Goal: Task Accomplishment & Management: Manage account settings

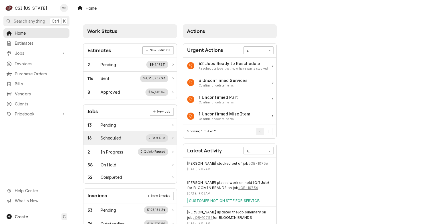
click at [123, 136] on div "16 Scheduled 2 Past Due" at bounding box center [127, 137] width 81 height 7
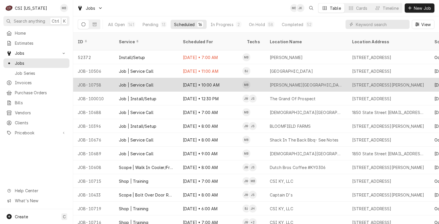
click at [170, 78] on div "Job | Service Call" at bounding box center [146, 85] width 64 height 14
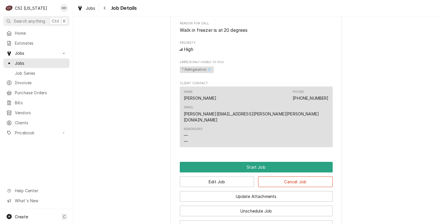
scroll to position [315, 0]
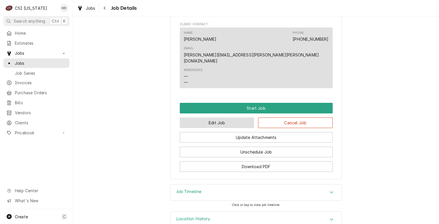
click at [229, 124] on button "Edit Job" at bounding box center [217, 122] width 75 height 11
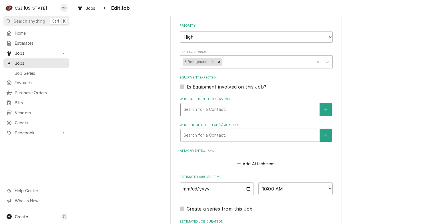
scroll to position [397, 0]
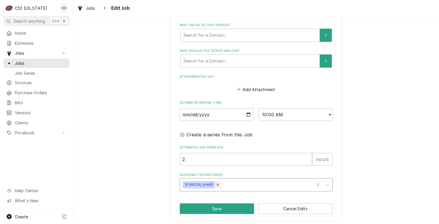
click at [216, 184] on icon "Remove Matt Brewington" at bounding box center [218, 184] width 4 height 4
click at [215, 184] on div "Assigned Technician(s)" at bounding box center [251, 184] width 136 height 10
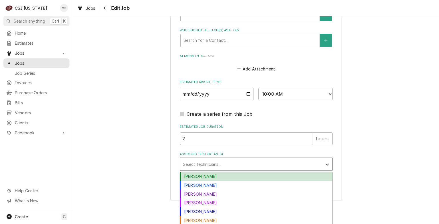
scroll to position [425, 0]
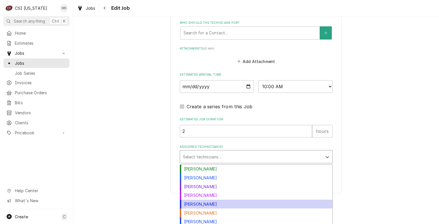
click at [184, 199] on div "[PERSON_NAME]" at bounding box center [256, 203] width 152 height 9
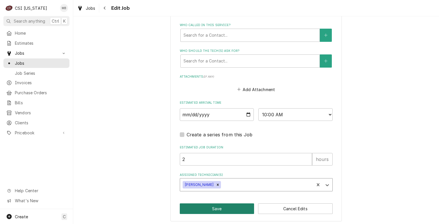
click at [224, 205] on button "Save" at bounding box center [217, 208] width 75 height 11
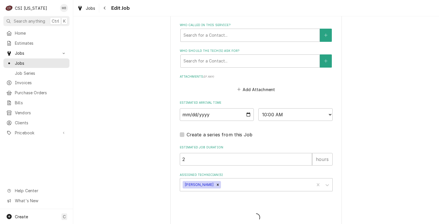
type textarea "x"
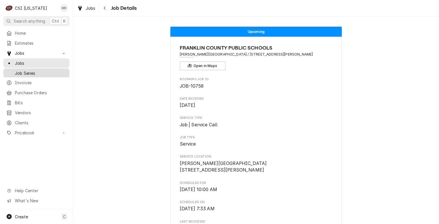
click at [49, 68] on link "Job Series" at bounding box center [36, 72] width 66 height 9
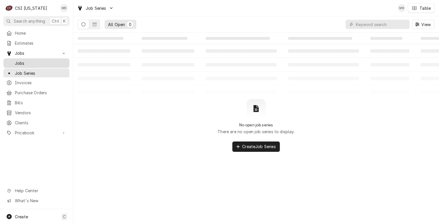
click at [33, 64] on link "Jobs" at bounding box center [36, 62] width 66 height 9
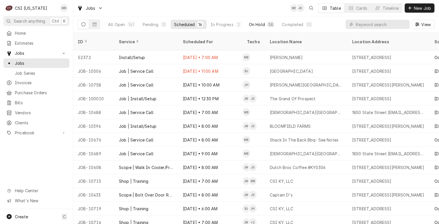
click at [257, 26] on div "On Hold" at bounding box center [257, 24] width 16 height 6
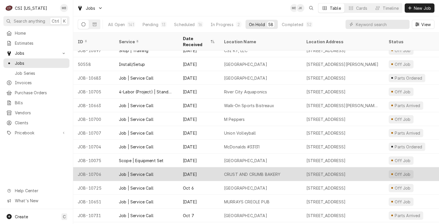
scroll to position [345, 0]
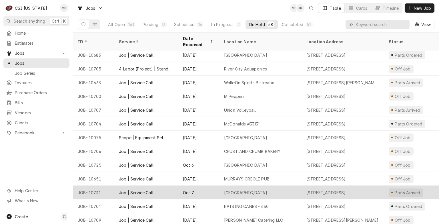
click at [244, 189] on div "Baptist Theological Seminary" at bounding box center [245, 192] width 43 height 6
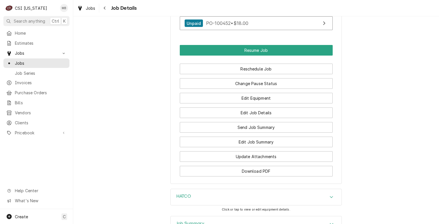
scroll to position [581, 0]
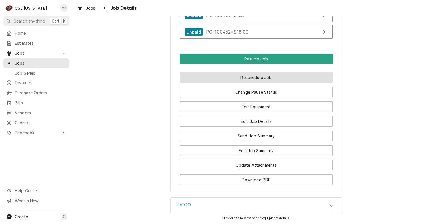
click at [240, 82] on button "Reschedule Job" at bounding box center [256, 77] width 153 height 11
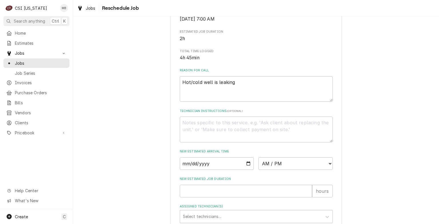
scroll to position [200, 0]
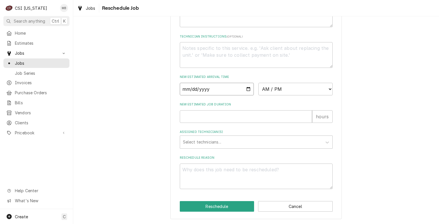
click at [245, 92] on input "Date" at bounding box center [217, 89] width 74 height 13
type input "2025-10-16"
type textarea "x"
click at [277, 89] on select "AM / PM 6:00 AM 6:15 AM 6:30 AM 6:45 AM 7:00 AM 7:15 AM 7:30 AM 7:45 AM 8:00 AM…" at bounding box center [295, 89] width 74 height 13
select select "07:00:00"
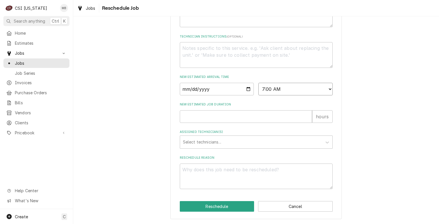
click at [258, 86] on select "AM / PM 6:00 AM 6:15 AM 6:30 AM 6:45 AM 7:00 AM 7:15 AM 7:30 AM 7:45 AM 8:00 AM…" at bounding box center [295, 89] width 74 height 13
click at [219, 119] on input "New Estimated Job Duration" at bounding box center [246, 116] width 132 height 13
type textarea "x"
type input "2"
click at [218, 147] on div "Assigned Technician(s)" at bounding box center [251, 142] width 136 height 10
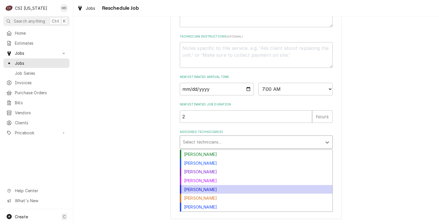
click at [199, 190] on div "Jeff Hartley" at bounding box center [256, 189] width 152 height 9
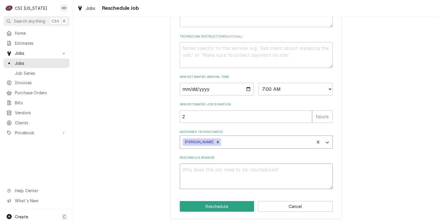
click at [201, 181] on textarea "Reschedule Reason" at bounding box center [256, 176] width 153 height 26
type textarea "x"
type textarea "p"
type textarea "x"
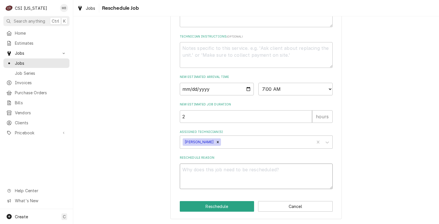
type textarea "O"
type textarea "x"
type textarea "P"
type textarea "x"
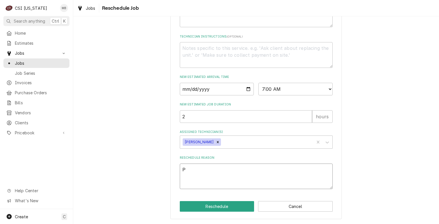
type textarea "PA"
type textarea "x"
type textarea "PAR"
type textarea "x"
type textarea "PART"
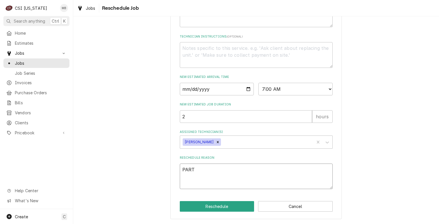
type textarea "x"
type textarea "PARTS"
type textarea "x"
type textarea "PARTS"
type textarea "x"
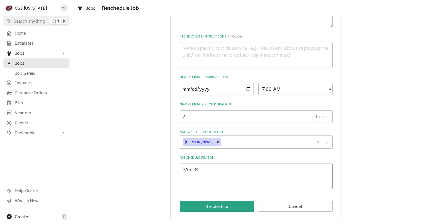
type textarea "PARTS A"
type textarea "x"
type textarea "PARTS AR"
type textarea "x"
type textarea "PARTS ARR"
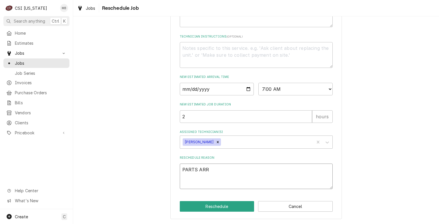
type textarea "x"
type textarea "PARTS ARRI"
type textarea "x"
type textarea "PARTS ARRIV"
type textarea "x"
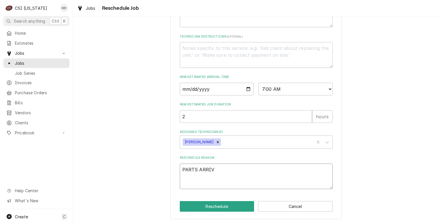
type textarea "PARTS ARRIVE"
type textarea "x"
type textarea "PARTS ARRIVED"
type textarea "x"
type textarea "PARTS ARRIVED"
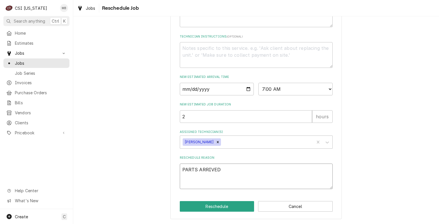
type textarea "x"
type textarea "PARTS ARRIVED"
click at [197, 209] on button "Reschedule" at bounding box center [217, 206] width 75 height 11
type textarea "x"
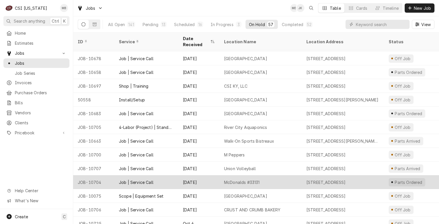
scroll to position [291, 0]
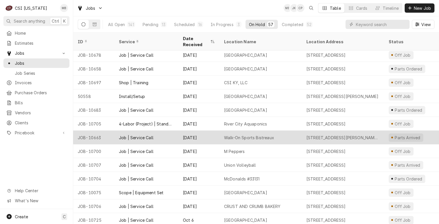
click at [186, 130] on div "[DATE]" at bounding box center [198, 137] width 41 height 14
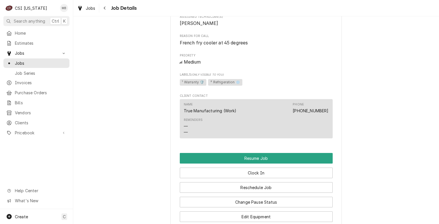
scroll to position [429, 0]
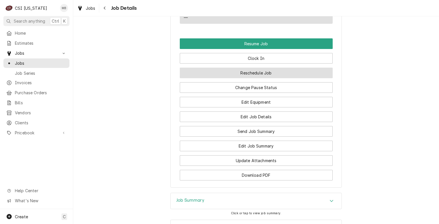
click at [246, 72] on button "Reschedule Job" at bounding box center [256, 72] width 153 height 11
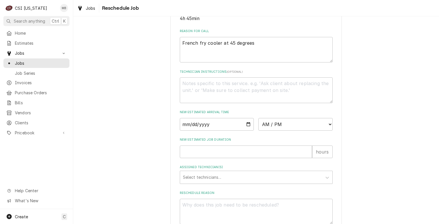
scroll to position [172, 0]
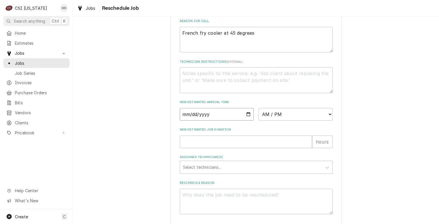
click at [248, 120] on input "Date" at bounding box center [217, 114] width 74 height 13
type textarea "x"
type input "2025-10-20"
click at [285, 120] on select "AM / PM 6:00 AM 6:15 AM 6:30 AM 6:45 AM 7:00 AM 7:15 AM 7:30 AM 7:45 AM 8:00 AM…" at bounding box center [295, 114] width 74 height 13
select select "07:00:00"
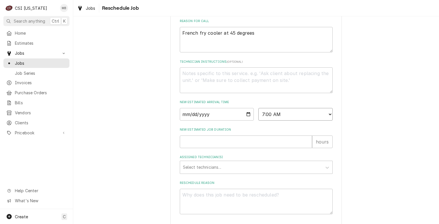
click at [258, 114] on select "AM / PM 6:00 AM 6:15 AM 6:30 AM 6:45 AM 7:00 AM 7:15 AM 7:30 AM 7:45 AM 8:00 AM…" at bounding box center [295, 114] width 74 height 13
click at [213, 148] on input "New Estimated Job Duration" at bounding box center [246, 141] width 132 height 13
click at [197, 145] on input "New Estimated Job Duration" at bounding box center [246, 141] width 132 height 13
click at [197, 148] on input "New Estimated Job Duration" at bounding box center [246, 141] width 132 height 13
click at [224, 148] on input "New Estimated Job Duration" at bounding box center [246, 141] width 132 height 13
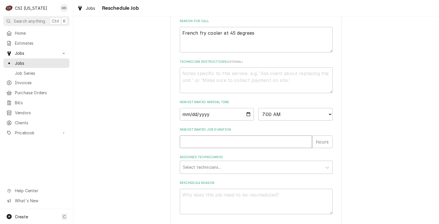
type textarea "x"
type input "4"
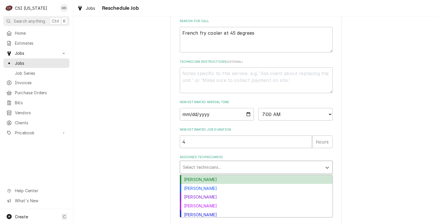
click at [202, 172] on div "Assigned Technician(s)" at bounding box center [251, 167] width 136 height 10
click at [198, 184] on div "Bryant Jolley" at bounding box center [256, 179] width 152 height 9
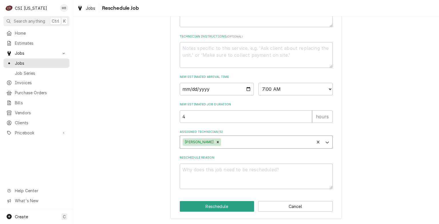
scroll to position [203, 0]
click at [215, 144] on div "Remove Bryant Jolley" at bounding box center [218, 141] width 6 height 7
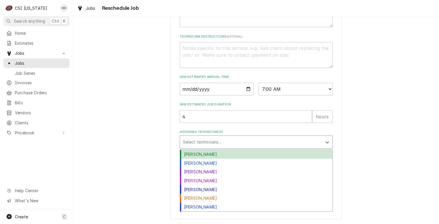
click at [208, 144] on div "Assigned Technician(s)" at bounding box center [251, 142] width 136 height 10
click at [192, 152] on div "Bryant Jolley" at bounding box center [256, 154] width 152 height 9
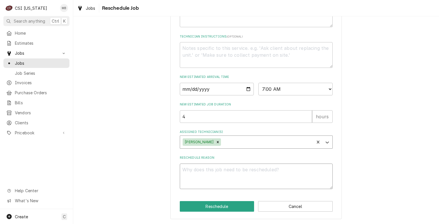
click at [189, 164] on textarea "Reschedule Reason" at bounding box center [256, 176] width 153 height 26
type textarea "x"
type textarea "P"
type textarea "x"
type textarea "PA"
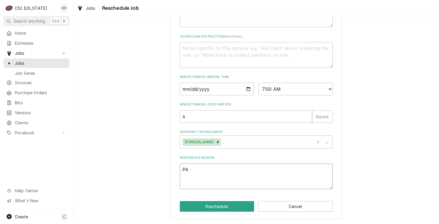
type textarea "x"
type textarea "PAR"
type textarea "x"
type textarea "PART"
type textarea "x"
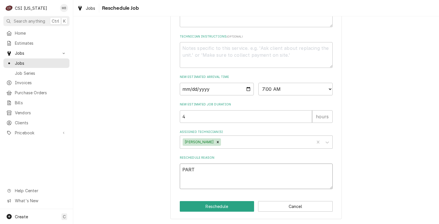
type textarea "PARTS"
type textarea "x"
type textarea "PARTS"
type textarea "x"
type textarea "PARTS A"
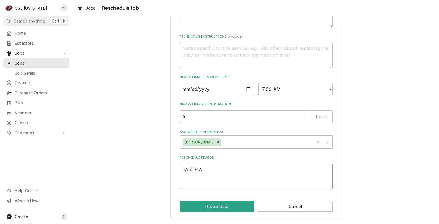
type textarea "x"
type textarea "PARTS AR"
type textarea "x"
type textarea "PARTS ARR"
type textarea "x"
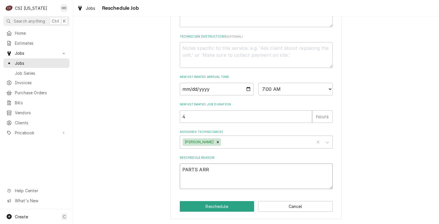
type textarea "PARTS ARRI"
type textarea "x"
type textarea "PARTS ARRIV"
type textarea "x"
type textarea "PARTS ARRIVE"
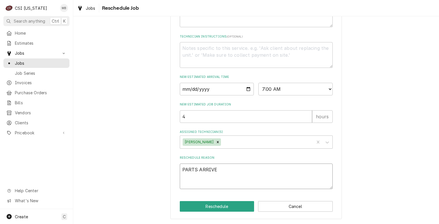
type textarea "x"
type textarea "PARTS ARRIVED"
click at [239, 206] on button "Reschedule" at bounding box center [217, 206] width 75 height 11
type textarea "x"
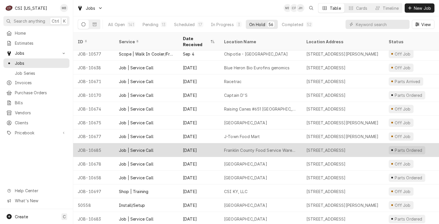
scroll to position [125, 0]
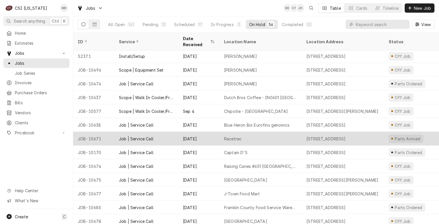
click at [228, 134] on div "Racetrac" at bounding box center [261, 139] width 82 height 14
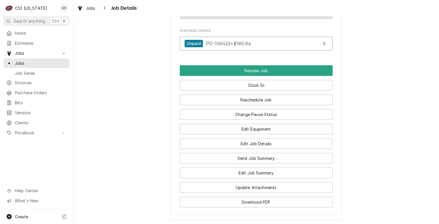
scroll to position [858, 0]
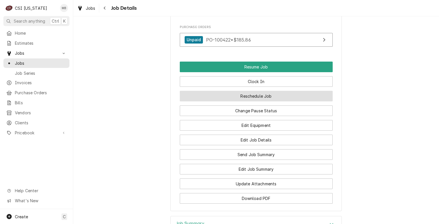
click at [248, 95] on button "Reschedule Job" at bounding box center [256, 96] width 153 height 11
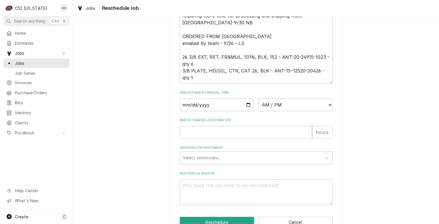
scroll to position [272, 0]
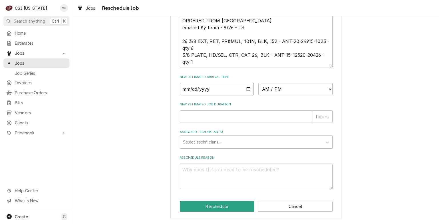
click at [247, 91] on input "Date" at bounding box center [217, 89] width 74 height 13
type input "[DATE]"
type textarea "x"
click at [299, 93] on select "AM / PM 6:00 AM 6:15 AM 6:30 AM 6:45 AM 7:00 AM 7:15 AM 7:30 AM 7:45 AM 8:00 AM…" at bounding box center [295, 89] width 74 height 13
select select "07:00:00"
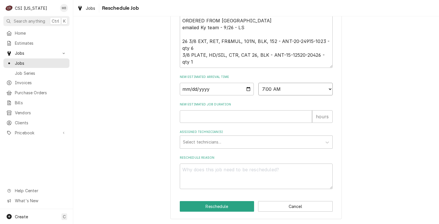
click at [258, 83] on select "AM / PM 6:00 AM 6:15 AM 6:30 AM 6:45 AM 7:00 AM 7:15 AM 7:30 AM 7:45 AM 8:00 AM…" at bounding box center [295, 89] width 74 height 13
click at [242, 121] on input "New Estimated Job Duration" at bounding box center [246, 116] width 132 height 13
type textarea "x"
type input "2"
click at [212, 142] on div "Assigned Technician(s)" at bounding box center [251, 142] width 136 height 10
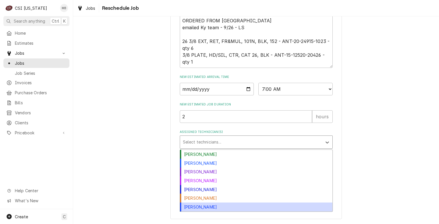
click at [206, 211] on div "Matt Brewington" at bounding box center [256, 206] width 152 height 9
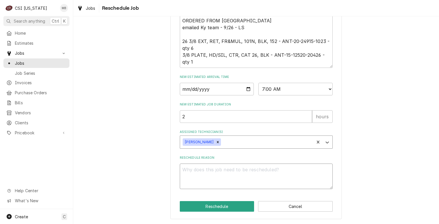
click at [206, 166] on textarea "Reschedule Reason" at bounding box center [256, 176] width 153 height 26
type textarea "x"
type textarea "P"
type textarea "x"
type textarea "PA"
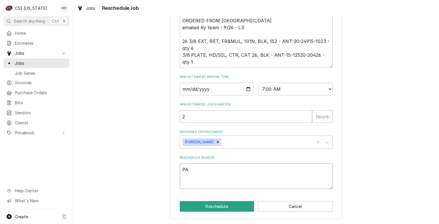
type textarea "x"
type textarea "PART"
type textarea "x"
type textarea "PARTS"
type textarea "x"
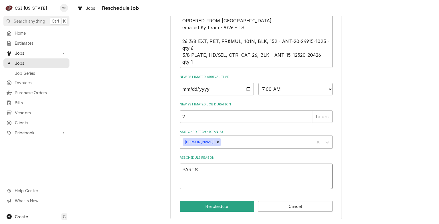
type textarea "PARTS A"
type textarea "x"
type textarea "PARTS AR"
type textarea "x"
type textarea "PARTS ARR"
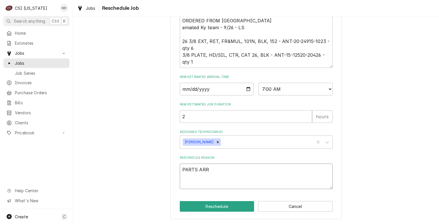
type textarea "x"
type textarea "PARTS ARRI"
type textarea "x"
type textarea "PARTS ARRIV"
type textarea "x"
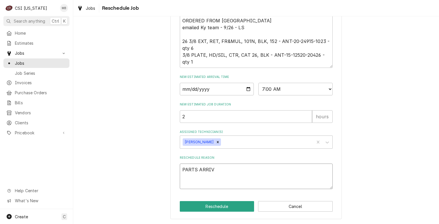
type textarea "PARTS ARRIVE"
type textarea "x"
type textarea "PARTS ARRIVED"
click at [222, 208] on button "Reschedule" at bounding box center [217, 206] width 75 height 11
type textarea "x"
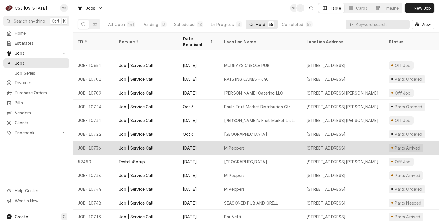
scroll to position [455, 0]
